Goal: Transaction & Acquisition: Purchase product/service

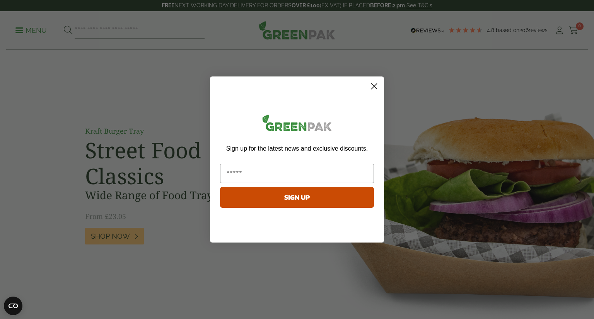
click at [373, 90] on circle "Close dialog" at bounding box center [374, 86] width 13 height 13
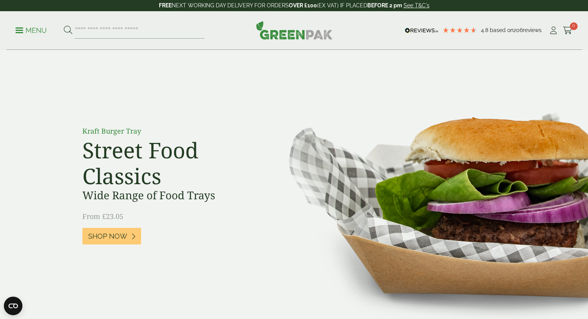
click at [567, 27] on icon at bounding box center [568, 31] width 10 height 8
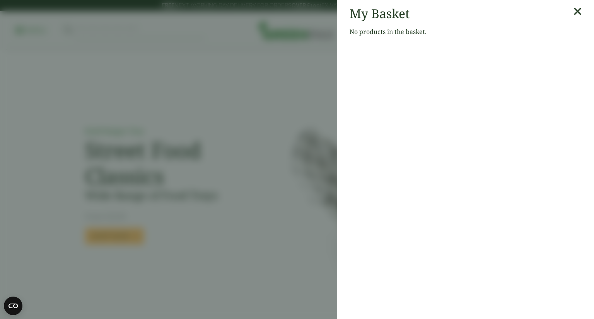
click at [573, 11] on icon at bounding box center [577, 11] width 8 height 11
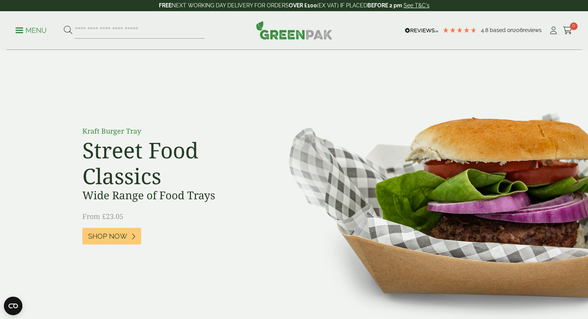
click at [553, 31] on icon at bounding box center [554, 31] width 10 height 8
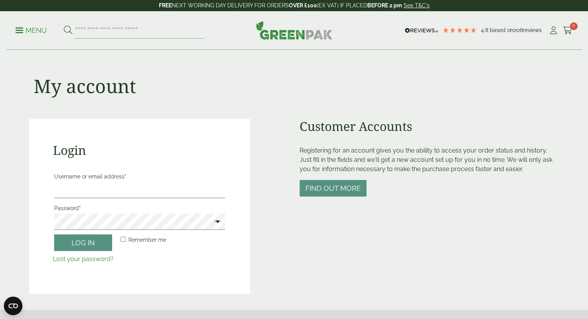
click at [173, 193] on input "Username or email address *" at bounding box center [139, 190] width 171 height 16
type input "**********"
click at [54, 235] on button "Log in" at bounding box center [83, 243] width 58 height 17
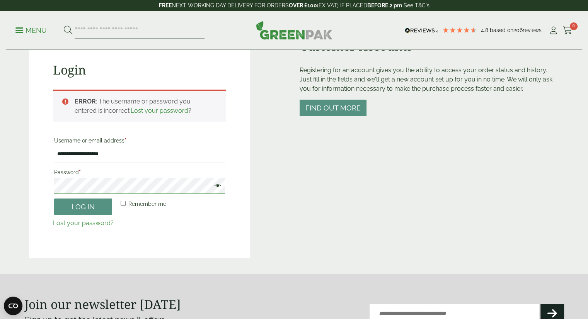
scroll to position [79, 0]
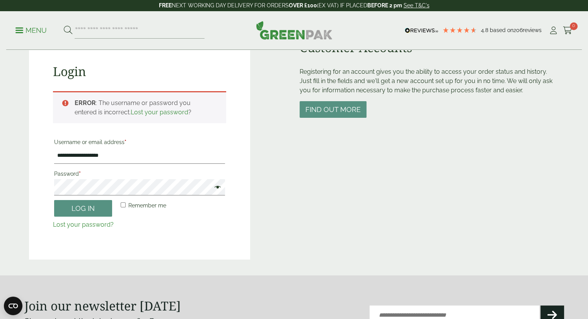
click at [88, 224] on link "Lost your password?" at bounding box center [83, 224] width 61 height 7
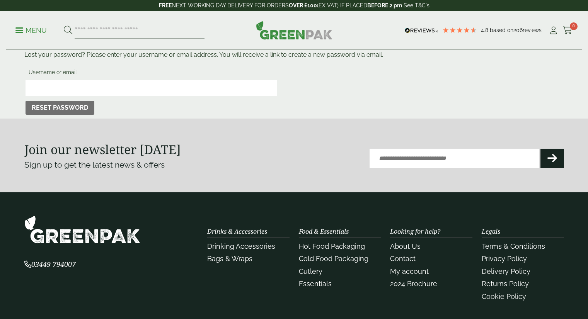
click at [120, 90] on input "Username or email" at bounding box center [151, 88] width 251 height 16
type input "**********"
click at [76, 110] on button "Reset password" at bounding box center [60, 108] width 69 height 14
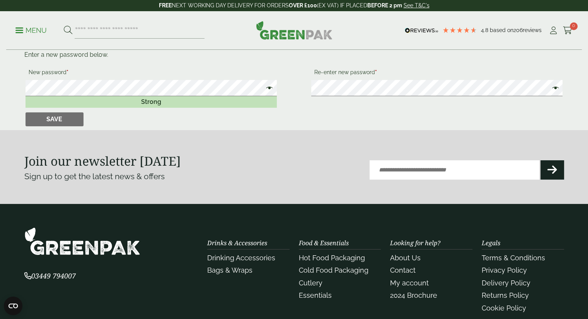
click at [51, 119] on button "Save" at bounding box center [55, 119] width 58 height 14
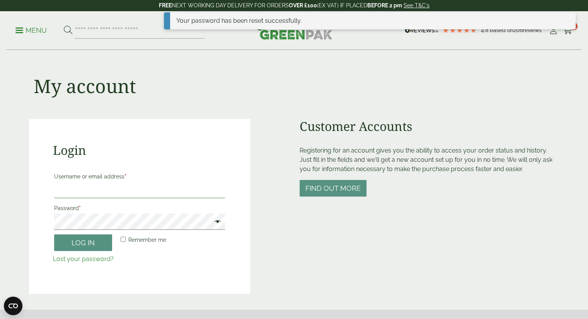
click at [86, 193] on input "Username or email address *" at bounding box center [139, 190] width 171 height 16
type input "**********"
click at [54, 235] on button "Log in" at bounding box center [83, 243] width 58 height 17
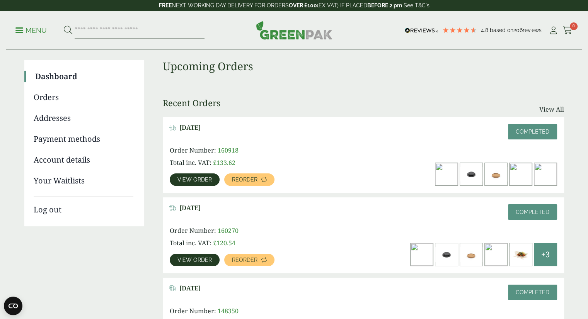
scroll to position [51, 0]
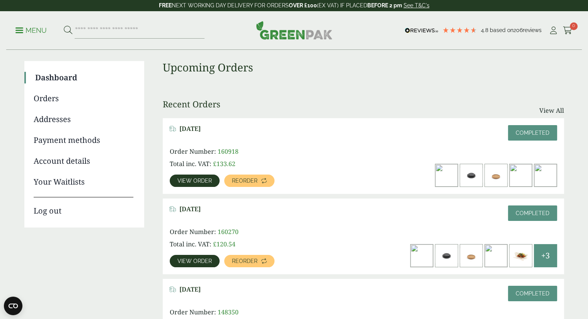
click at [204, 182] on span "View order" at bounding box center [194, 180] width 34 height 5
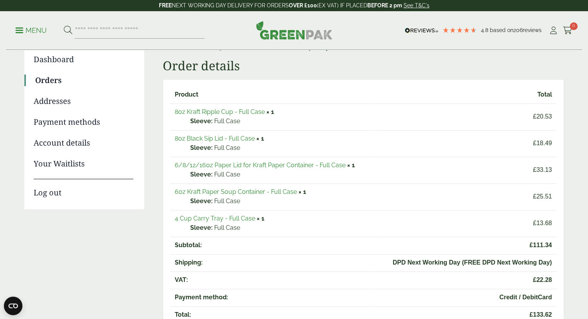
scroll to position [72, 0]
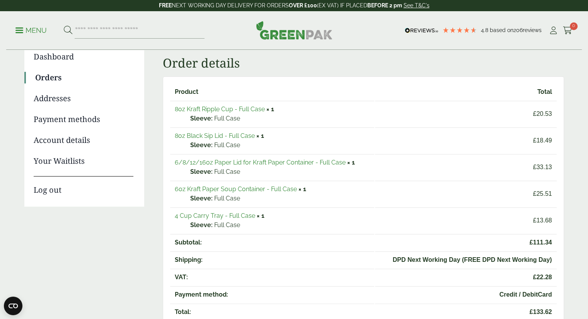
click at [47, 76] on link "Orders" at bounding box center [84, 78] width 98 height 12
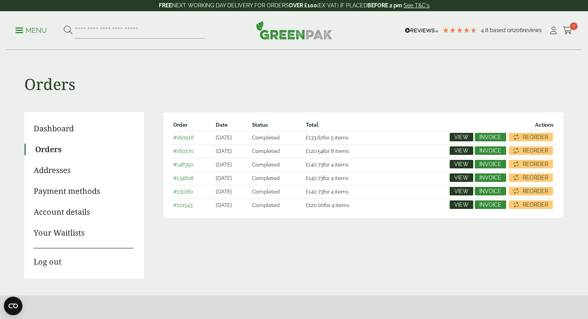
click at [541, 135] on span "Reorder" at bounding box center [536, 137] width 26 height 5
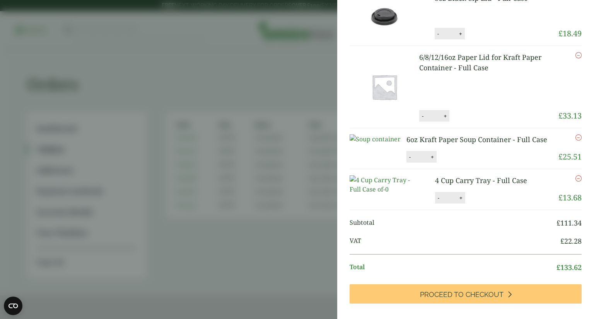
scroll to position [259, 0]
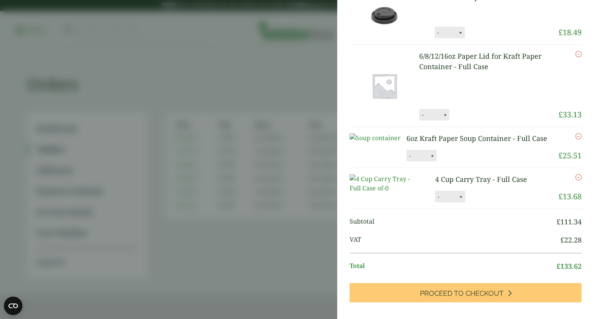
click at [436, 159] on button "+" at bounding box center [432, 156] width 8 height 7
type input "*"
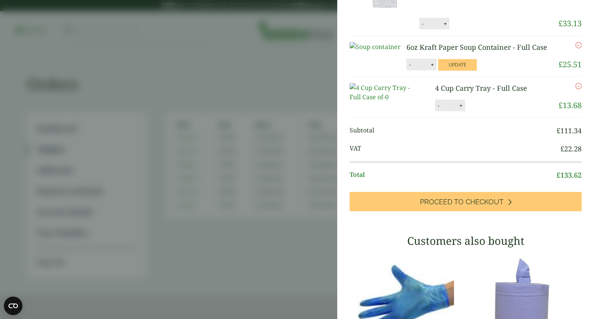
scroll to position [82, 0]
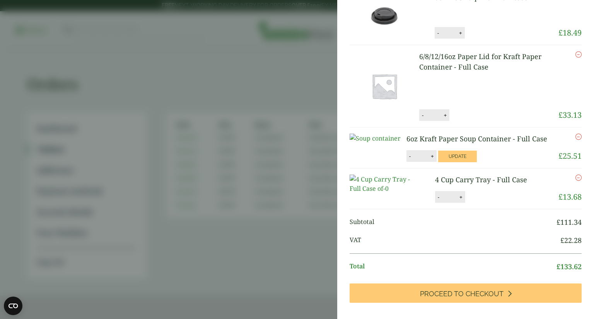
click at [444, 119] on button "+" at bounding box center [445, 115] width 8 height 7
type input "*"
click at [469, 121] on button "Update" at bounding box center [470, 116] width 39 height 12
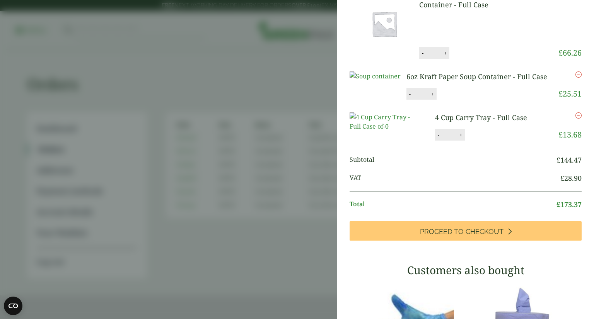
scroll to position [179, 0]
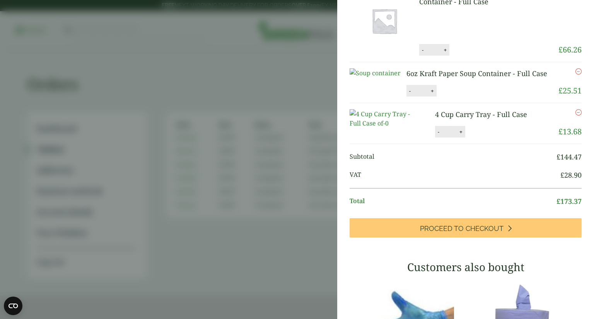
click at [575, 116] on icon "Remove this item" at bounding box center [578, 112] width 6 height 6
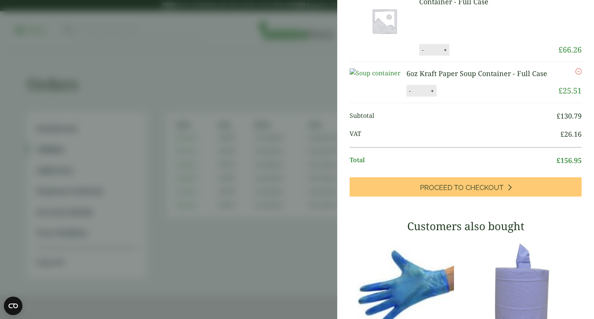
scroll to position [85, 0]
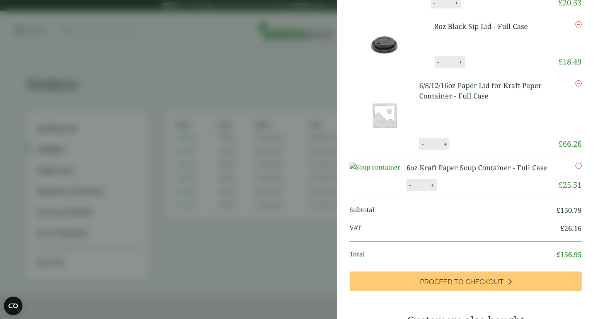
click at [436, 189] on button "+" at bounding box center [432, 185] width 8 height 7
type input "*"
click at [467, 191] on button "Update" at bounding box center [457, 186] width 39 height 12
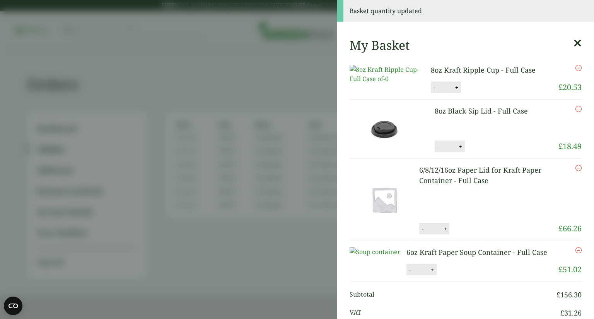
scroll to position [0, 0]
click at [431, 91] on button "-" at bounding box center [434, 87] width 6 height 7
click at [479, 94] on button "Update" at bounding box center [481, 88] width 39 height 12
type input "*"
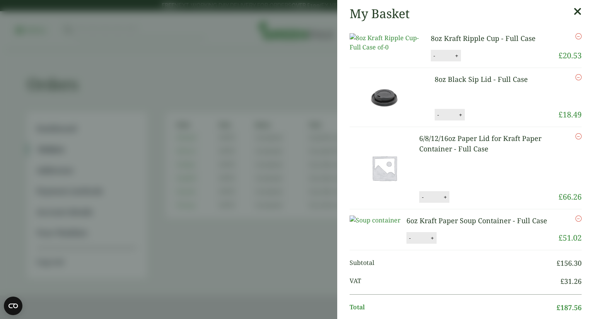
click at [575, 38] on icon "Remove this item" at bounding box center [578, 36] width 6 height 6
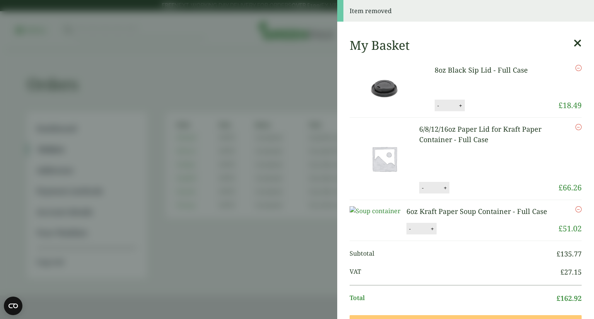
click at [575, 68] on icon "Remove this item" at bounding box center [578, 68] width 6 height 6
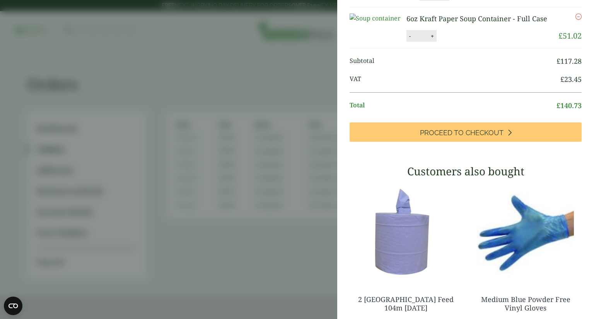
scroll to position [111, 0]
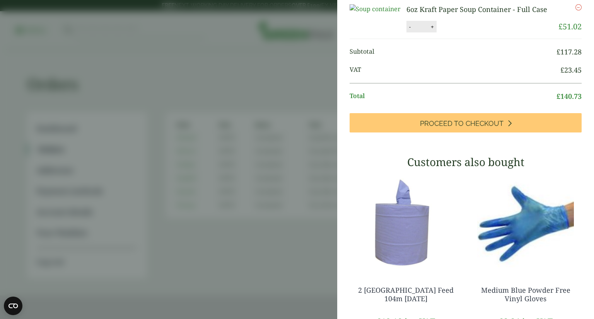
drag, startPoint x: 484, startPoint y: 140, endPoint x: 452, endPoint y: 136, distance: 32.6
click at [452, 133] on link "Proceed to Checkout" at bounding box center [465, 122] width 232 height 19
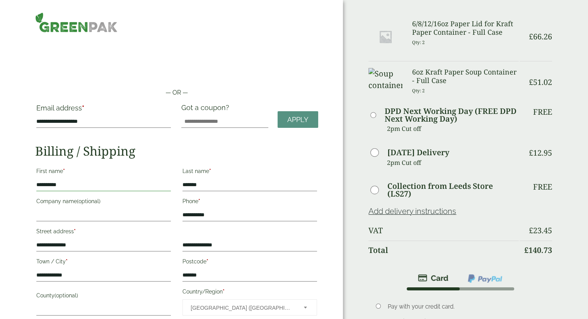
drag, startPoint x: 125, startPoint y: 186, endPoint x: 0, endPoint y: 180, distance: 125.4
click at [0, 180] on div "**********" at bounding box center [171, 254] width 343 height 508
type input "********"
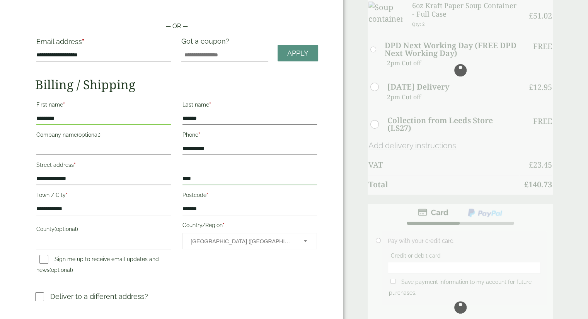
scroll to position [67, 0]
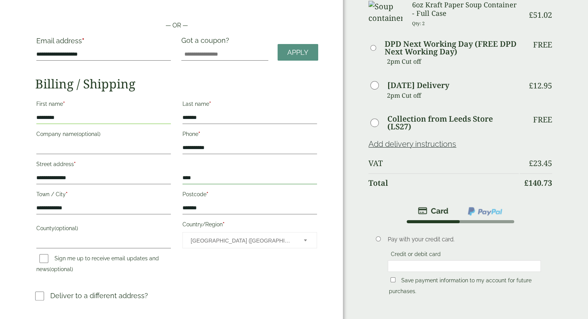
type input "***"
drag, startPoint x: 214, startPoint y: 207, endPoint x: 139, endPoint y: 211, distance: 74.7
click at [139, 211] on div "**********" at bounding box center [177, 187] width 292 height 181
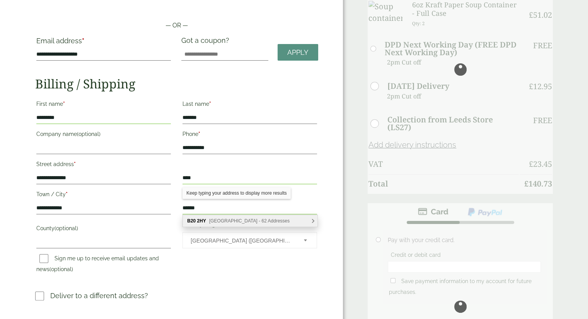
click at [246, 219] on span "Cornwall Road, Birmingham - 62 Addresses" at bounding box center [249, 220] width 80 height 5
type input "*******"
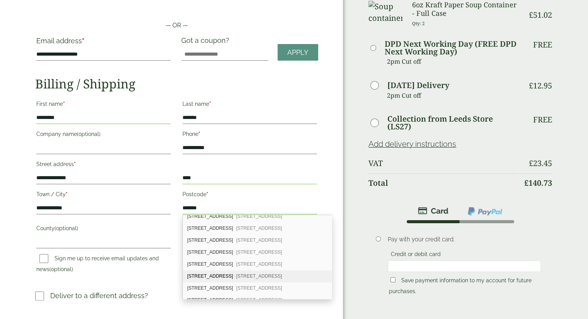
scroll to position [649, 0]
click at [242, 297] on div "Mr Singh's, 103 Cornwall Road Birmingham, B20 2HY" at bounding box center [257, 303] width 149 height 12
type input "**********"
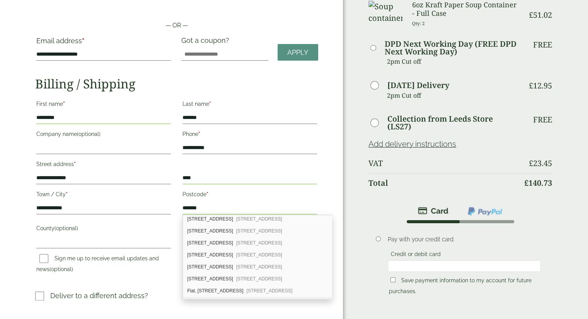
type input "**********"
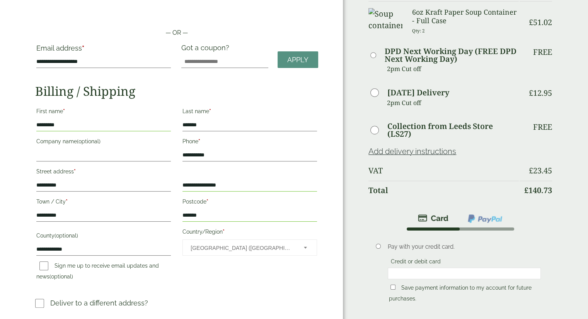
scroll to position [58, 0]
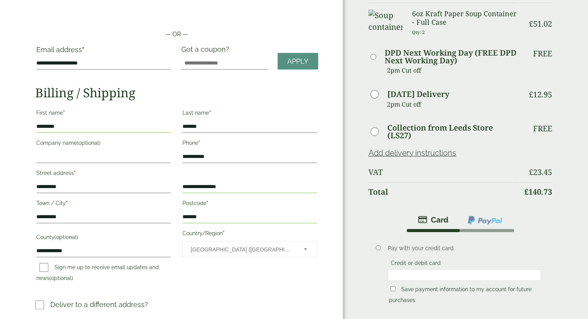
click at [405, 152] on link "Add delivery instructions" at bounding box center [412, 152] width 88 height 9
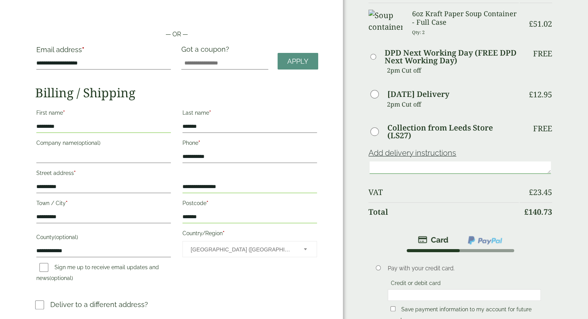
click at [399, 169] on textarea at bounding box center [460, 168] width 181 height 12
type textarea "*"
type textarea "**********"
click at [425, 189] on th "VAT" at bounding box center [443, 192] width 150 height 19
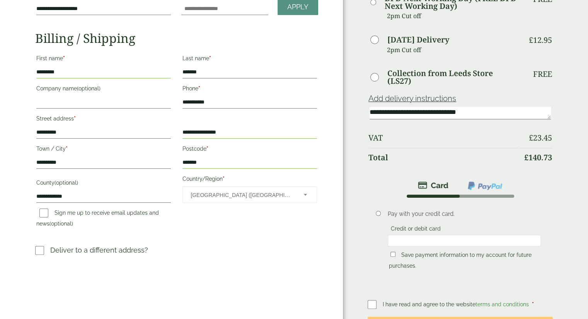
scroll to position [118, 0]
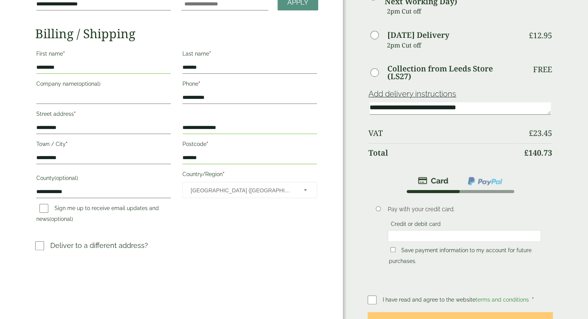
click at [456, 266] on p "Save payment information to my account for future purchases." at bounding box center [464, 256] width 153 height 24
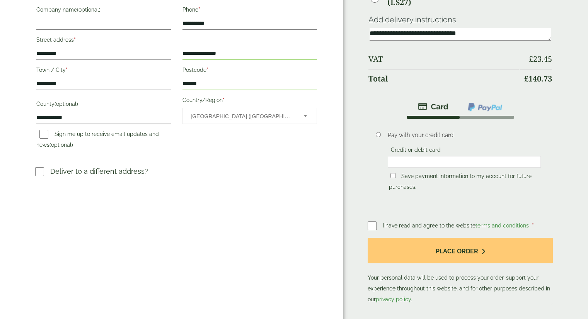
scroll to position [202, 0]
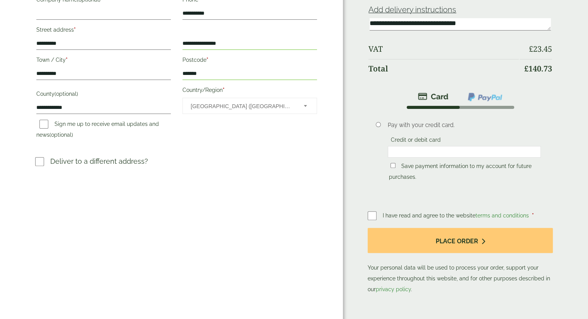
click at [486, 245] on button "Place order" at bounding box center [460, 240] width 185 height 25
